Goal: Information Seeking & Learning: Learn about a topic

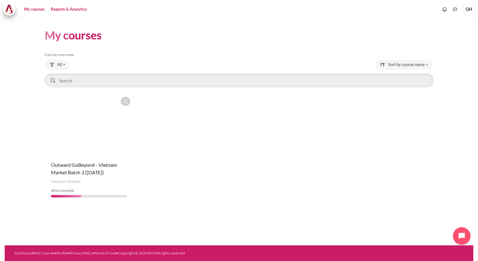
click at [64, 9] on link "Reports & Analytics" at bounding box center [68, 9] width 41 height 13
click at [38, 10] on link "My courses" at bounding box center [34, 9] width 25 height 13
click at [64, 64] on button "All" at bounding box center [57, 65] width 25 height 10
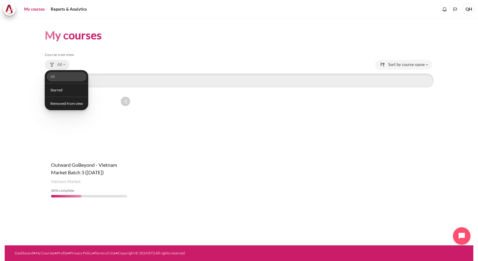
click at [64, 64] on button "All" at bounding box center [57, 65] width 25 height 10
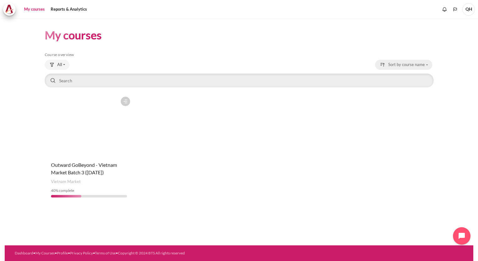
click at [426, 65] on button "Sort by course name" at bounding box center [403, 65] width 57 height 10
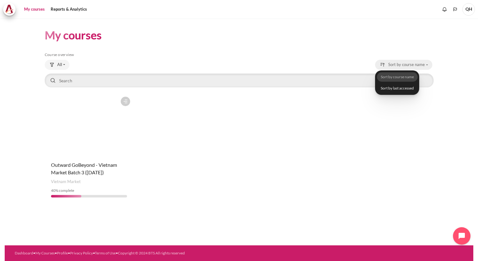
click at [426, 65] on button "Sort by course name" at bounding box center [403, 65] width 57 height 10
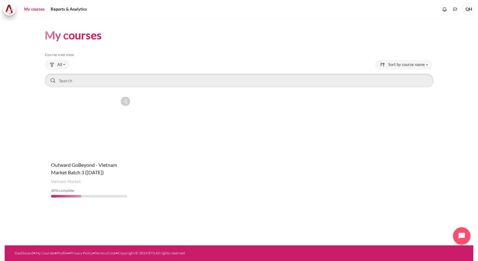
click at [63, 134] on figure "Content" at bounding box center [89, 124] width 89 height 63
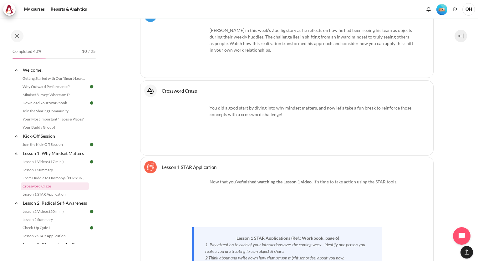
scroll to position [563, 0]
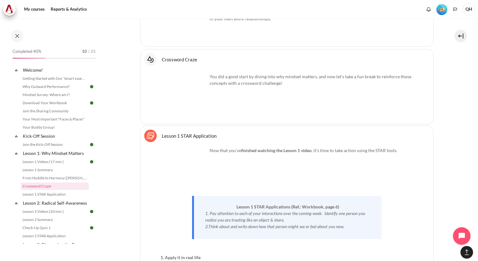
click at [180, 58] on link "Crossword Craze Interactive Content" at bounding box center [179, 59] width 35 height 6
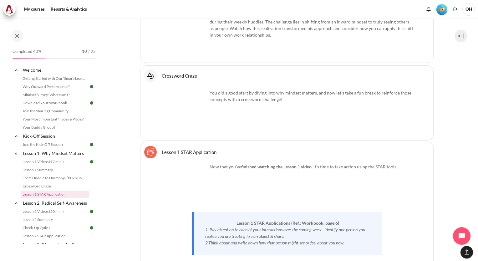
scroll to position [531, 0]
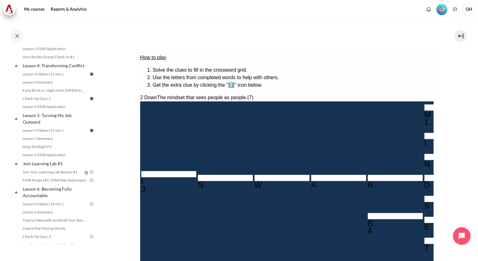
scroll to position [260, 0]
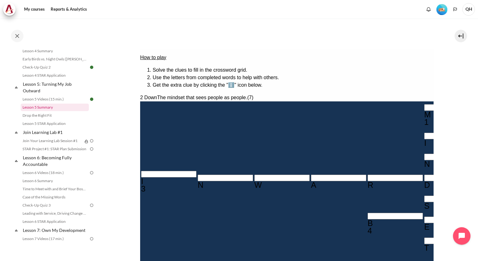
click at [44, 111] on link "Lesson 5 Summary" at bounding box center [55, 107] width 68 height 8
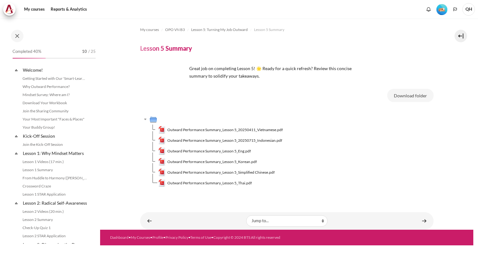
scroll to position [229, 0]
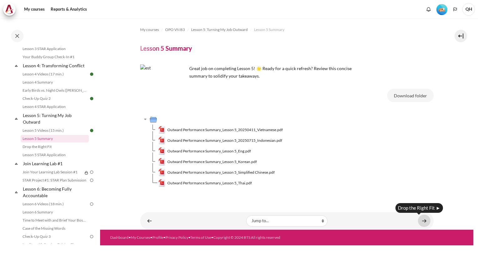
click at [423, 220] on link "Content" at bounding box center [424, 220] width 13 height 12
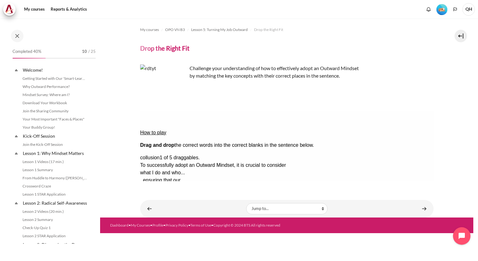
scroll to position [237, 0]
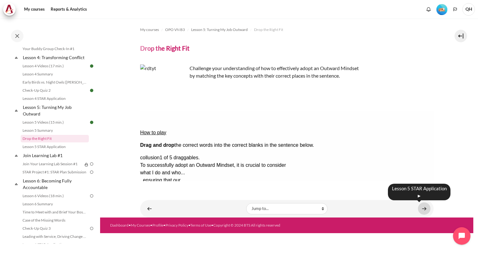
click at [423, 209] on link "Content" at bounding box center [424, 208] width 13 height 12
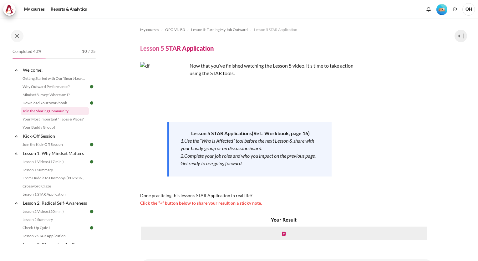
click at [39, 111] on link "Join the Sharing Community" at bounding box center [55, 111] width 68 height 8
